Goal: Information Seeking & Learning: Find specific page/section

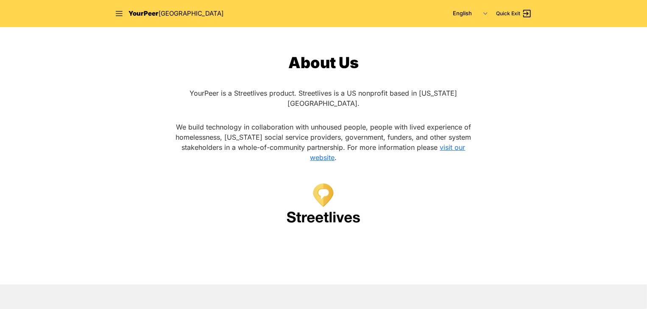
click at [134, 16] on span "YourPeer" at bounding box center [143, 13] width 30 height 8
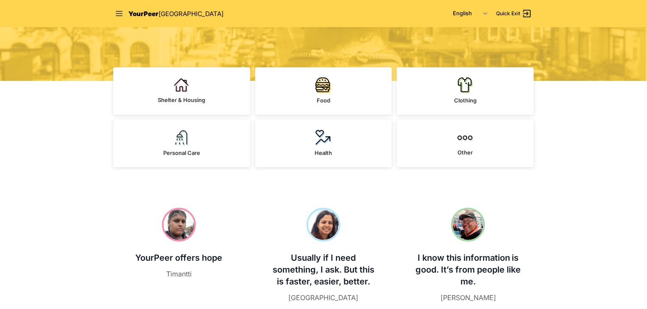
scroll to position [169, 0]
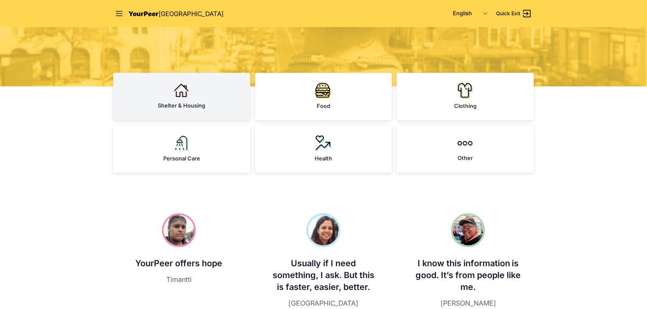
click at [182, 98] on img at bounding box center [182, 90] width 16 height 15
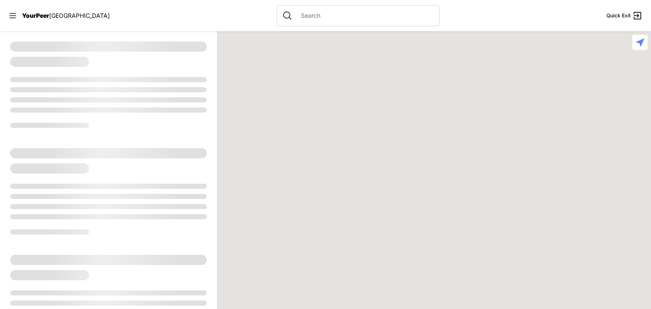
select select "recentlyUpdated"
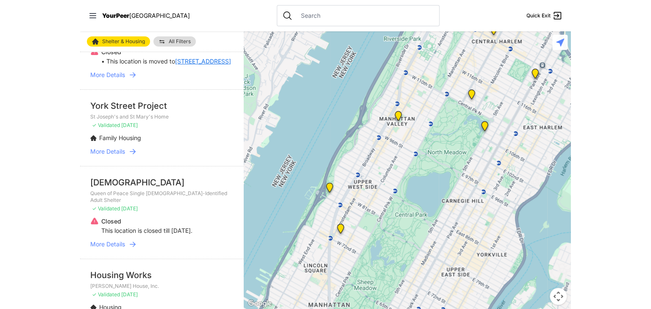
scroll to position [169, 0]
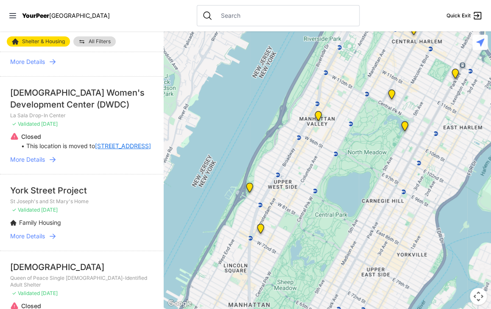
click at [46, 172] on li "[DEMOGRAPHIC_DATA] Women's Development Center (DWDC) La Sala Drop-In Center ✓ V…" at bounding box center [82, 125] width 164 height 98
click at [40, 164] on span "More Details" at bounding box center [27, 160] width 35 height 8
